Goal: Information Seeking & Learning: Learn about a topic

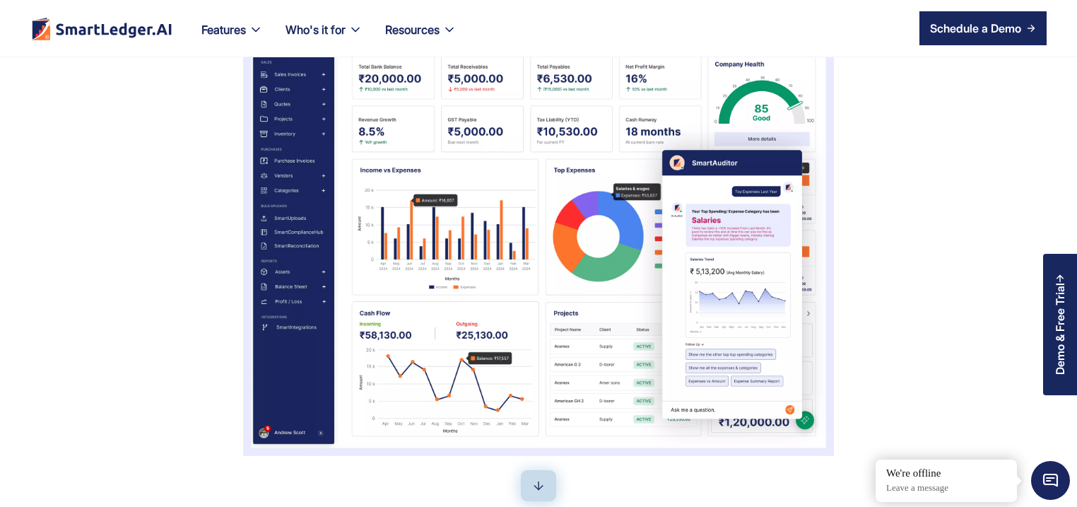
scroll to position [475, 0]
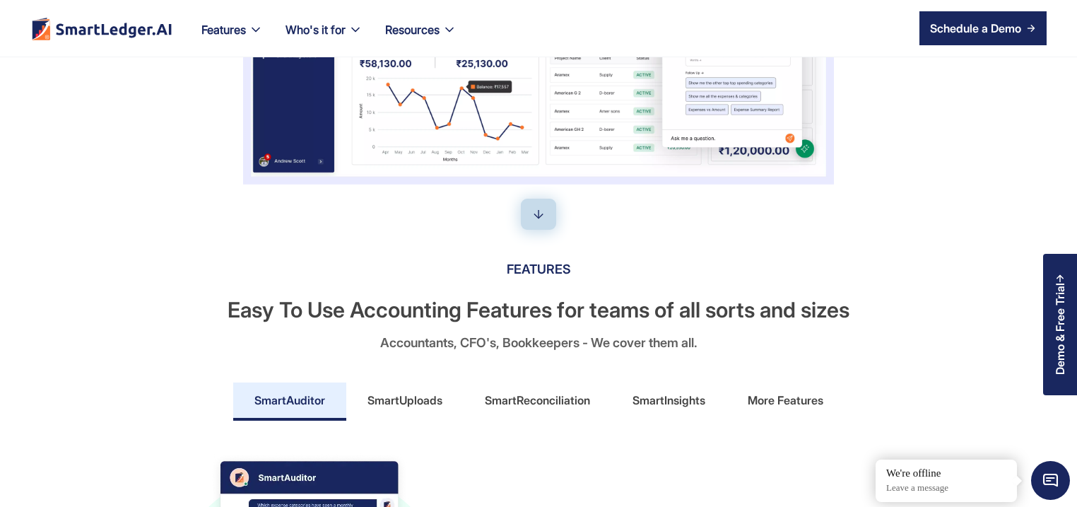
click at [548, 405] on div "SmartReconciliation" at bounding box center [537, 400] width 105 height 23
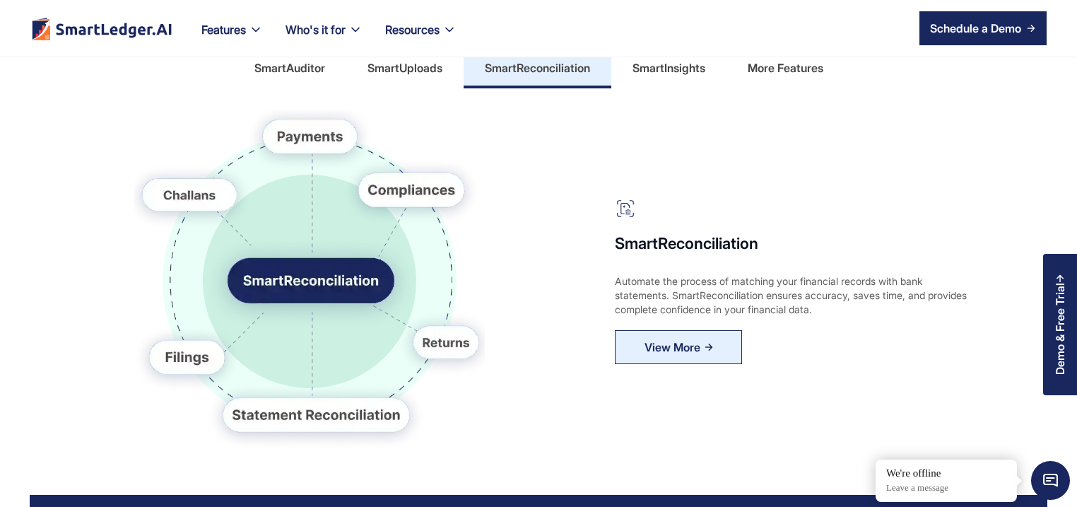
scroll to position [814, 0]
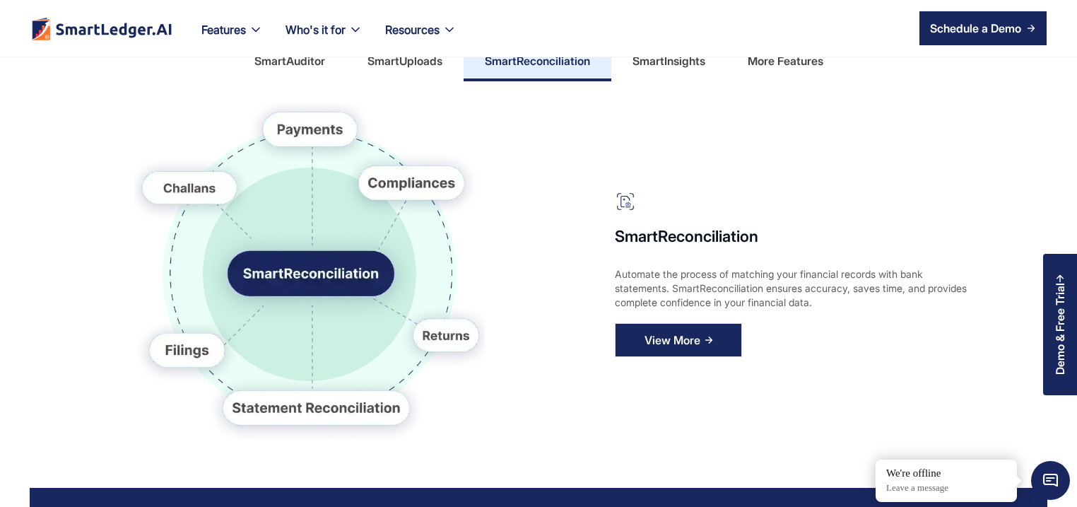
click at [700, 339] on link "View More" at bounding box center [678, 340] width 127 height 34
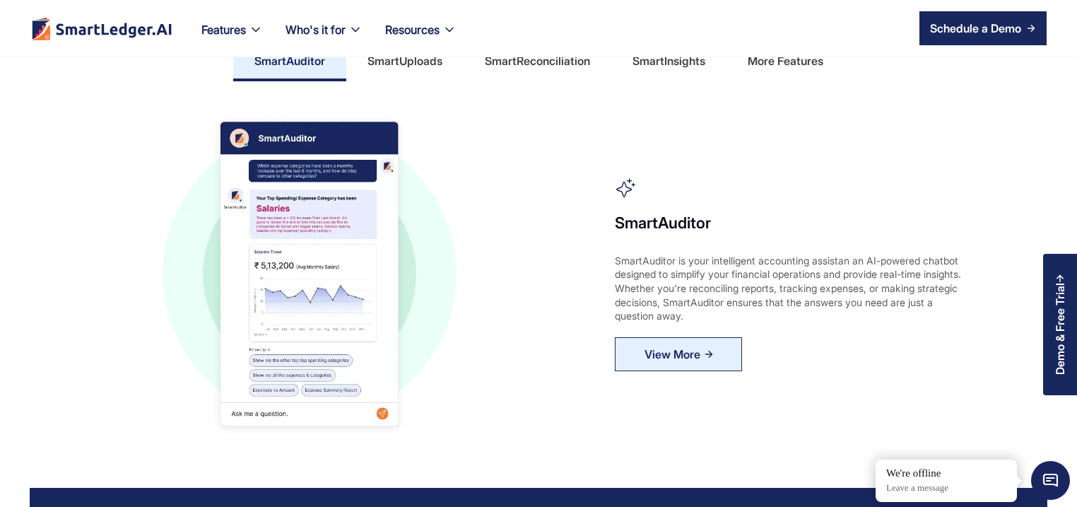
click at [507, 62] on div "SmartReconciliation" at bounding box center [537, 60] width 105 height 23
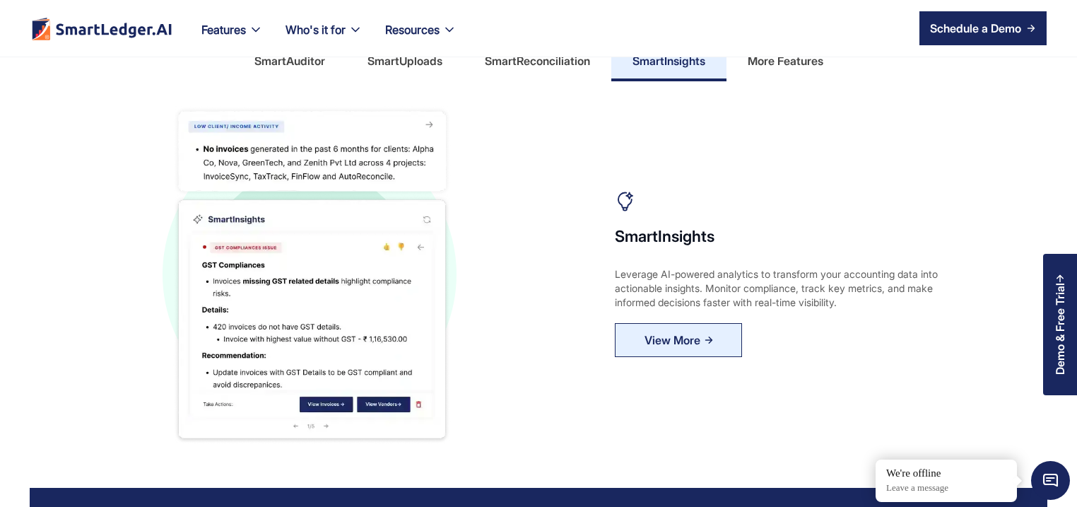
click at [558, 56] on nav "Features Our Features SmartLedger AI For Enhanced Financial Management SmartAud…" at bounding box center [618, 28] width 857 height 57
click at [551, 68] on div "SmartReconciliation" at bounding box center [537, 60] width 105 height 23
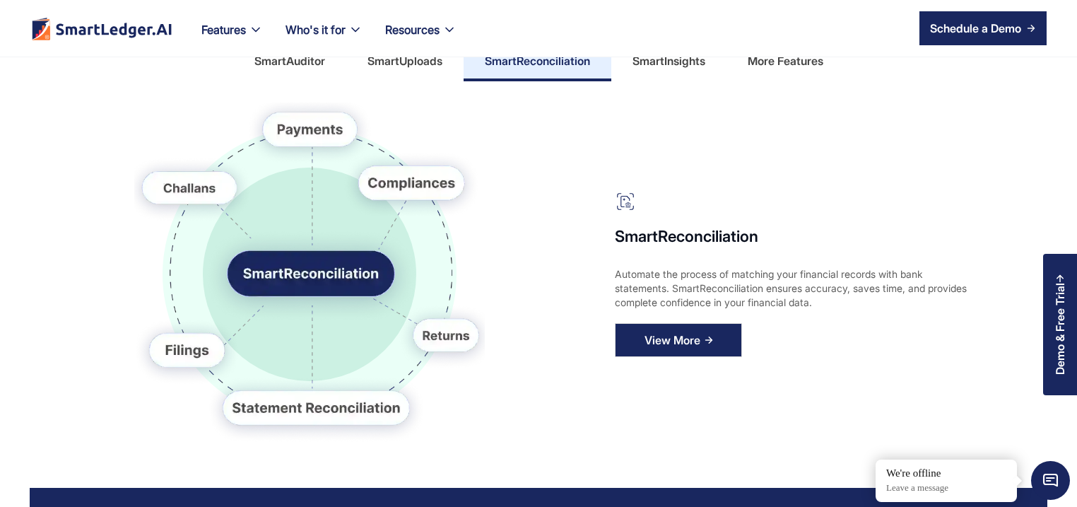
click at [669, 334] on div "View More" at bounding box center [673, 340] width 56 height 23
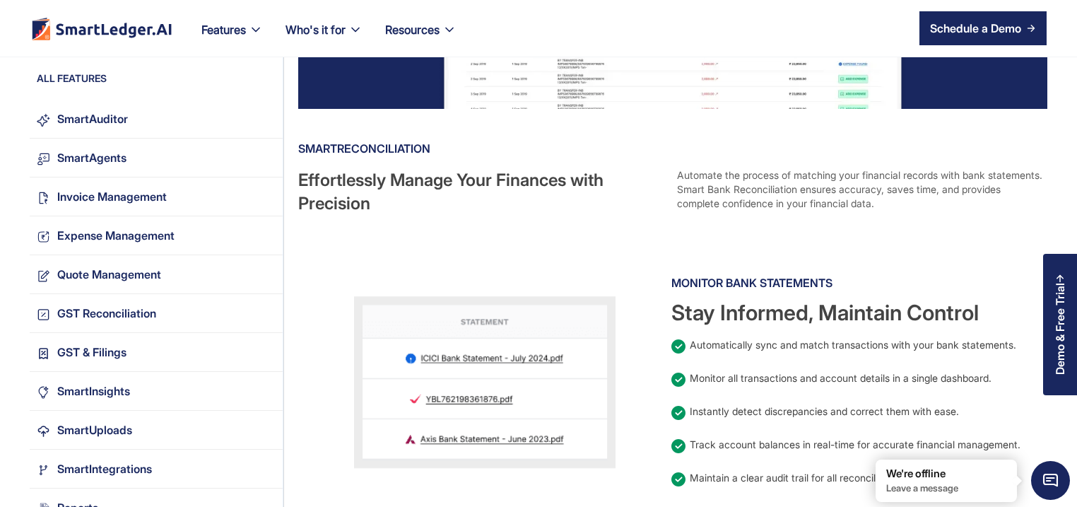
scroll to position [271, 0]
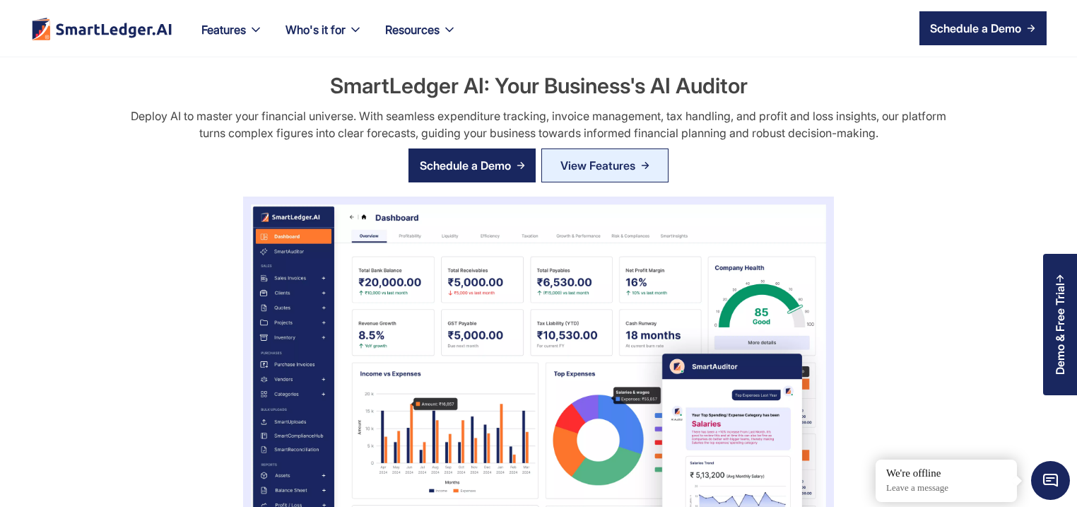
scroll to position [814, 0]
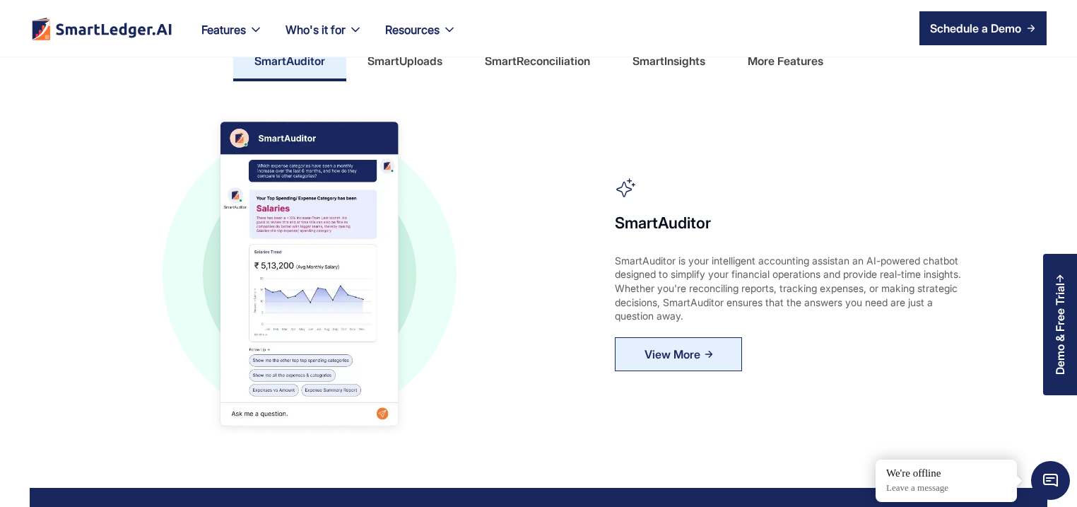
click at [546, 62] on div "SmartReconciliation" at bounding box center [537, 60] width 105 height 23
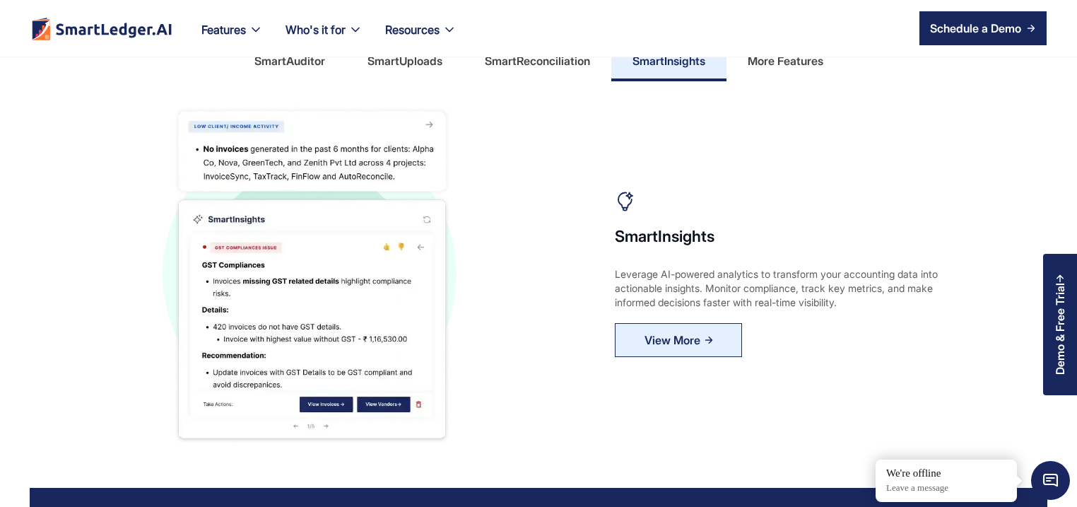
click at [515, 64] on div "SmartReconciliation" at bounding box center [537, 60] width 105 height 23
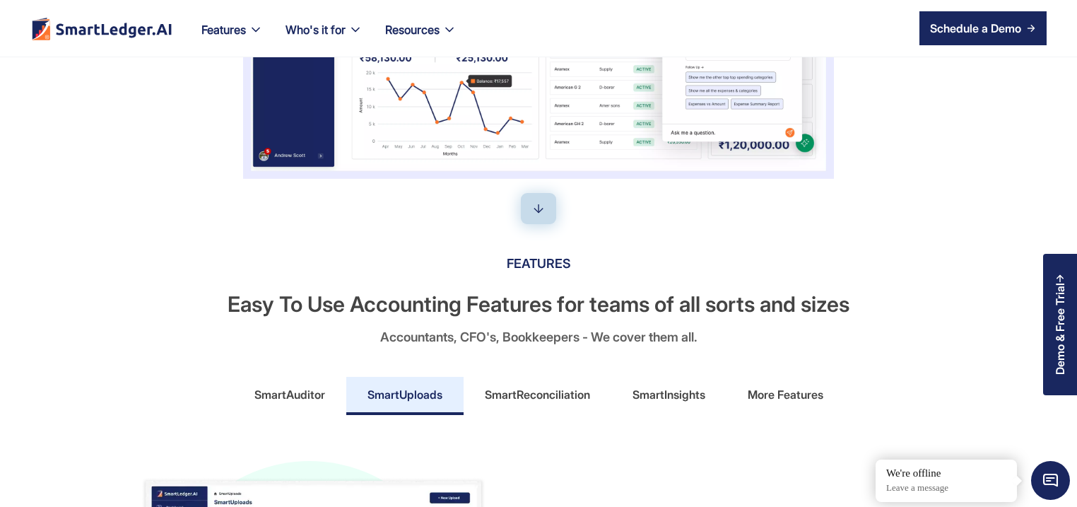
scroll to position [543, 0]
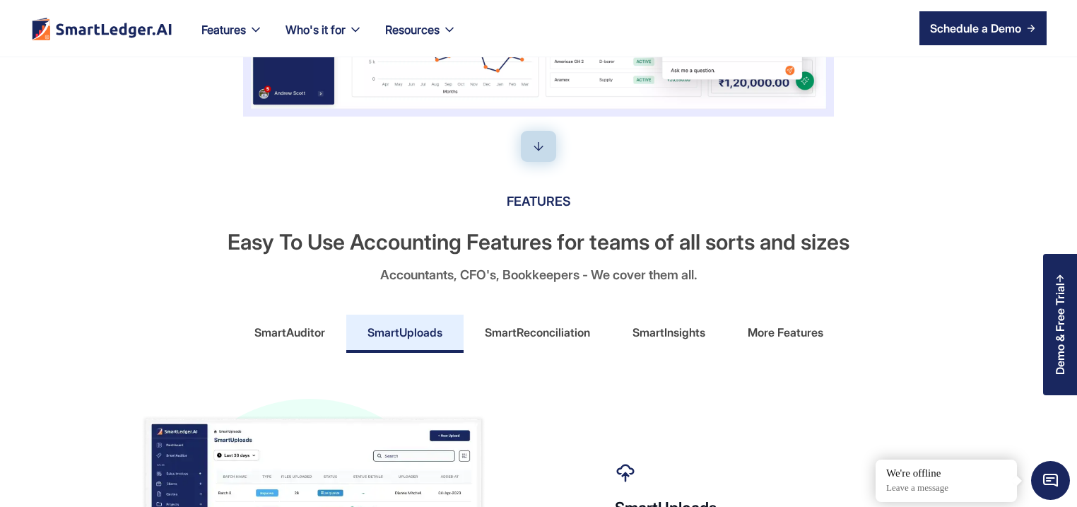
click at [765, 336] on div "More Features" at bounding box center [786, 332] width 76 height 23
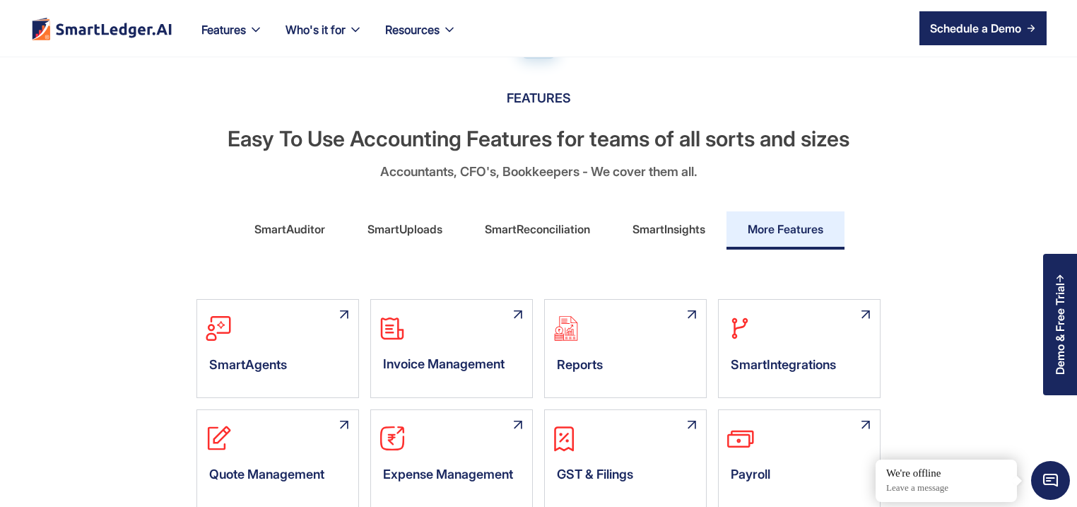
scroll to position [746, 0]
